Goal: Transaction & Acquisition: Purchase product/service

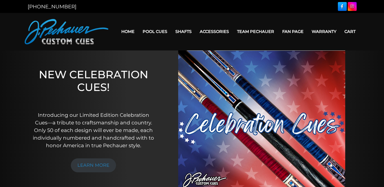
click at [251, 32] on link "Team Pechauer" at bounding box center [255, 31] width 45 height 13
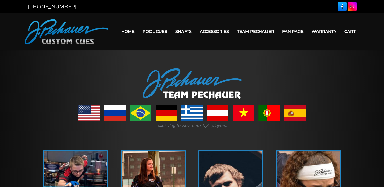
click at [189, 112] on link at bounding box center [192, 113] width 22 height 16
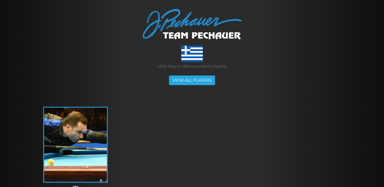
scroll to position [59, 0]
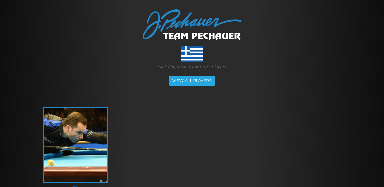
click at [68, 132] on img at bounding box center [75, 145] width 63 height 74
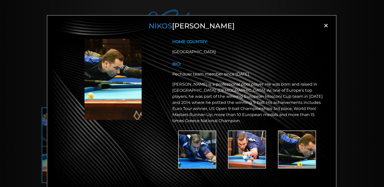
click at [110, 79] on img at bounding box center [112, 79] width 57 height 81
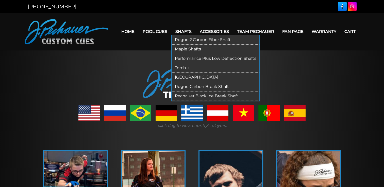
click at [191, 58] on link "Performance Plus Low Deflection Shafts" at bounding box center [215, 58] width 87 height 9
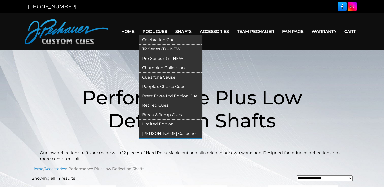
click at [156, 58] on link "Pro Series (R) – NEW" at bounding box center [170, 58] width 62 height 9
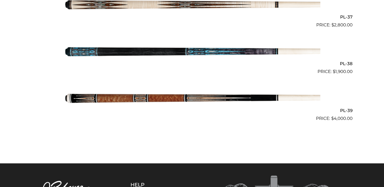
scroll to position [1441, 0]
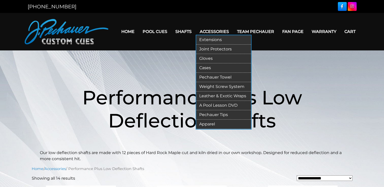
click at [205, 68] on link "Cases" at bounding box center [223, 67] width 55 height 9
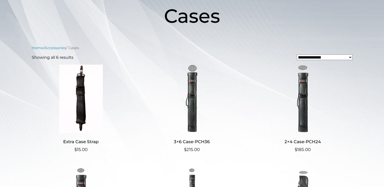
scroll to position [80, 0]
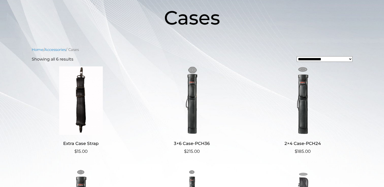
click at [304, 90] on img at bounding box center [302, 100] width 99 height 68
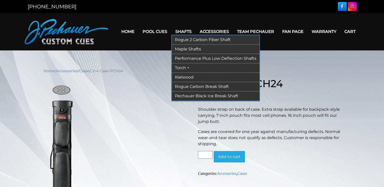
click at [192, 48] on link "Maple Shafts" at bounding box center [215, 49] width 87 height 9
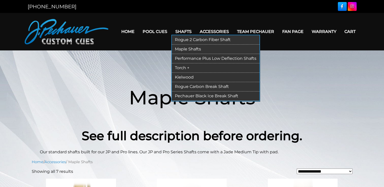
click at [199, 38] on link "Rogue 2 Carbon Fiber Shaft" at bounding box center [215, 39] width 87 height 9
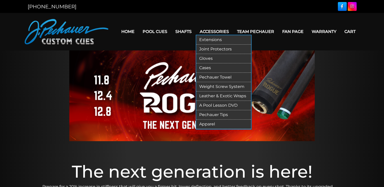
click at [210, 115] on link "Pechauer Tips" at bounding box center [223, 114] width 55 height 9
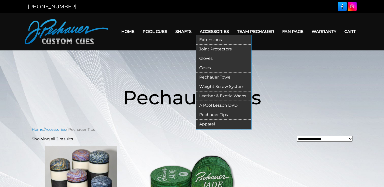
click at [213, 51] on link "Joint Protectors" at bounding box center [223, 49] width 55 height 9
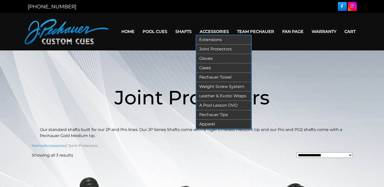
click at [206, 39] on link "Extensions" at bounding box center [223, 39] width 55 height 9
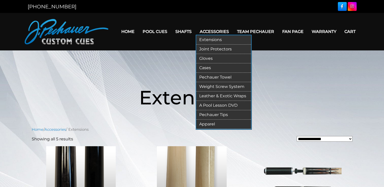
click at [212, 97] on link "Leather & Exotic Wraps" at bounding box center [223, 96] width 55 height 9
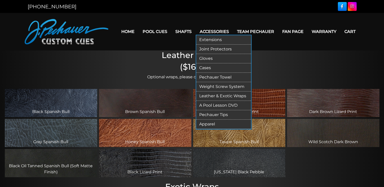
click at [208, 126] on link "Apparel" at bounding box center [223, 124] width 55 height 9
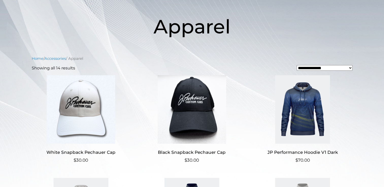
scroll to position [77, 0]
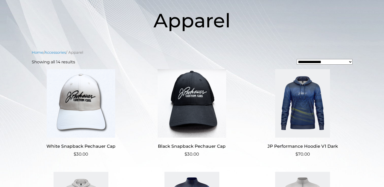
click at [300, 117] on img at bounding box center [302, 103] width 99 height 68
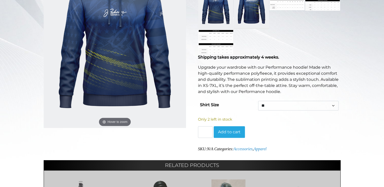
scroll to position [134, 0]
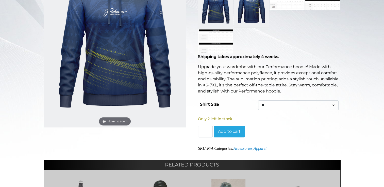
click at [270, 107] on select "** ***** ****** ***** ** *** ***" at bounding box center [298, 105] width 80 height 10
click at [258, 100] on select "** ***** ****** ***** ** *** ***" at bounding box center [298, 105] width 80 height 10
select select "***"
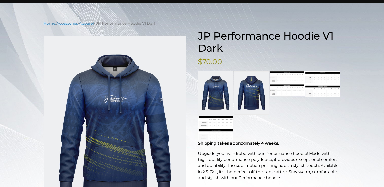
scroll to position [0, 0]
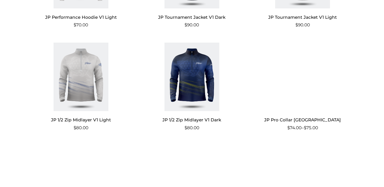
scroll to position [368, 0]
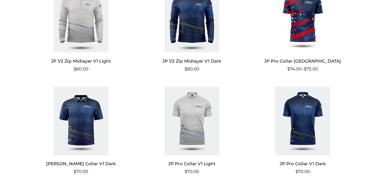
click at [307, 114] on img at bounding box center [302, 121] width 99 height 68
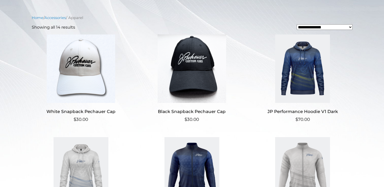
scroll to position [88, 0]
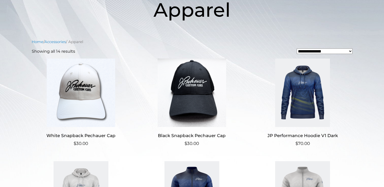
click at [309, 93] on img at bounding box center [302, 93] width 99 height 68
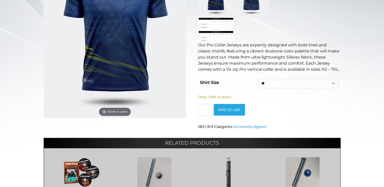
scroll to position [148, 0]
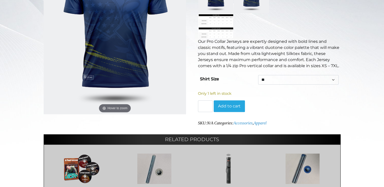
click at [264, 81] on select "** ***** ****** ***** ** *** ***" at bounding box center [298, 80] width 80 height 10
click at [232, 62] on p "Our Pro Collar Jerseys are expertly designed with bold lines and classic motifs…" at bounding box center [269, 54] width 143 height 30
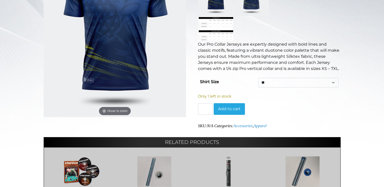
scroll to position [146, 0]
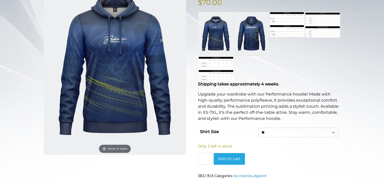
scroll to position [110, 0]
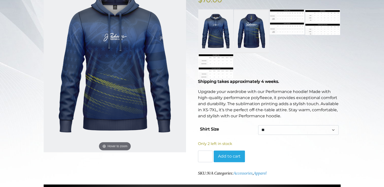
click at [301, 19] on link at bounding box center [286, 21] width 35 height 25
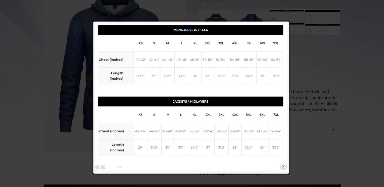
click at [29, 9] on div at bounding box center [192, 152] width 384 height 525
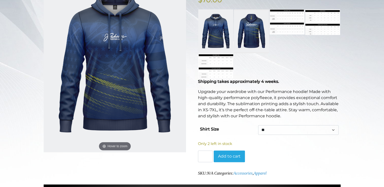
click at [312, 19] on link at bounding box center [322, 22] width 35 height 26
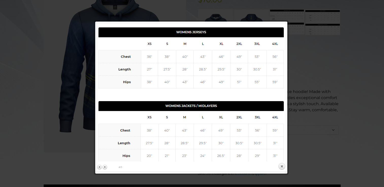
click at [77, 26] on div at bounding box center [192, 152] width 384 height 525
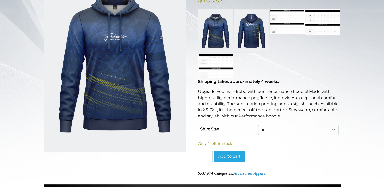
click at [252, 24] on link at bounding box center [251, 31] width 35 height 44
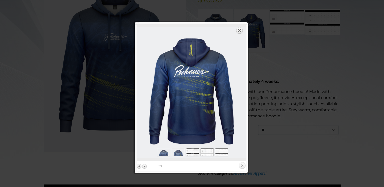
click at [240, 166] on link "Close" at bounding box center [242, 166] width 8 height 8
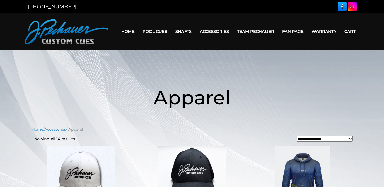
click at [293, 30] on link "Fan Page" at bounding box center [292, 31] width 29 height 13
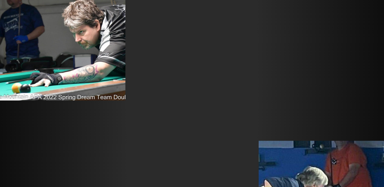
scroll to position [1009, 0]
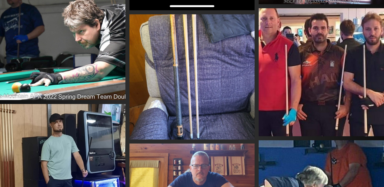
click at [326, 75] on img at bounding box center [320, 72] width 125 height 128
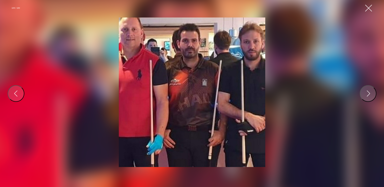
click at [367, 7] on button "Close Gallery" at bounding box center [368, 8] width 9 height 9
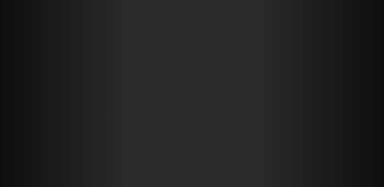
scroll to position [4463, 0]
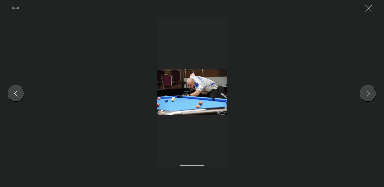
click at [369, 7] on button "Close Gallery" at bounding box center [368, 8] width 9 height 9
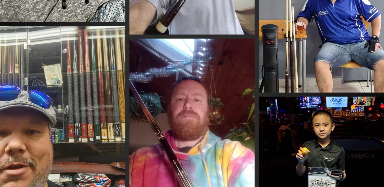
drag, startPoint x: 54, startPoint y: 53, endPoint x: 300, endPoint y: 95, distance: 249.3
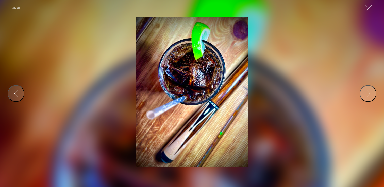
scroll to position [4677, 0]
click at [367, 8] on button "Close Gallery" at bounding box center [368, 8] width 9 height 9
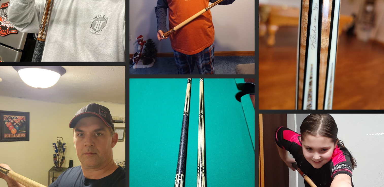
scroll to position [5020, 0]
